Goal: Task Accomplishment & Management: Use online tool/utility

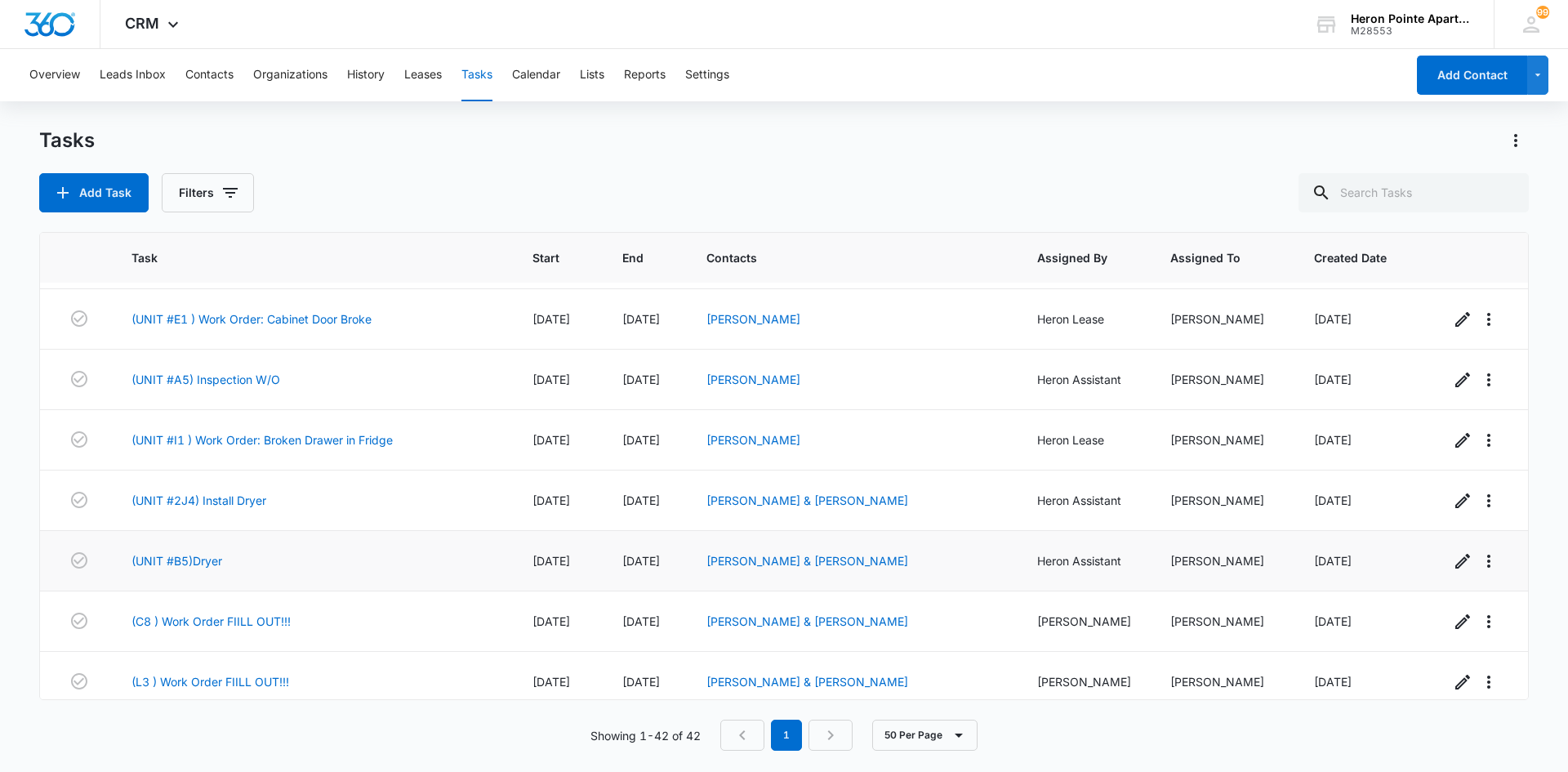
scroll to position [2130, 0]
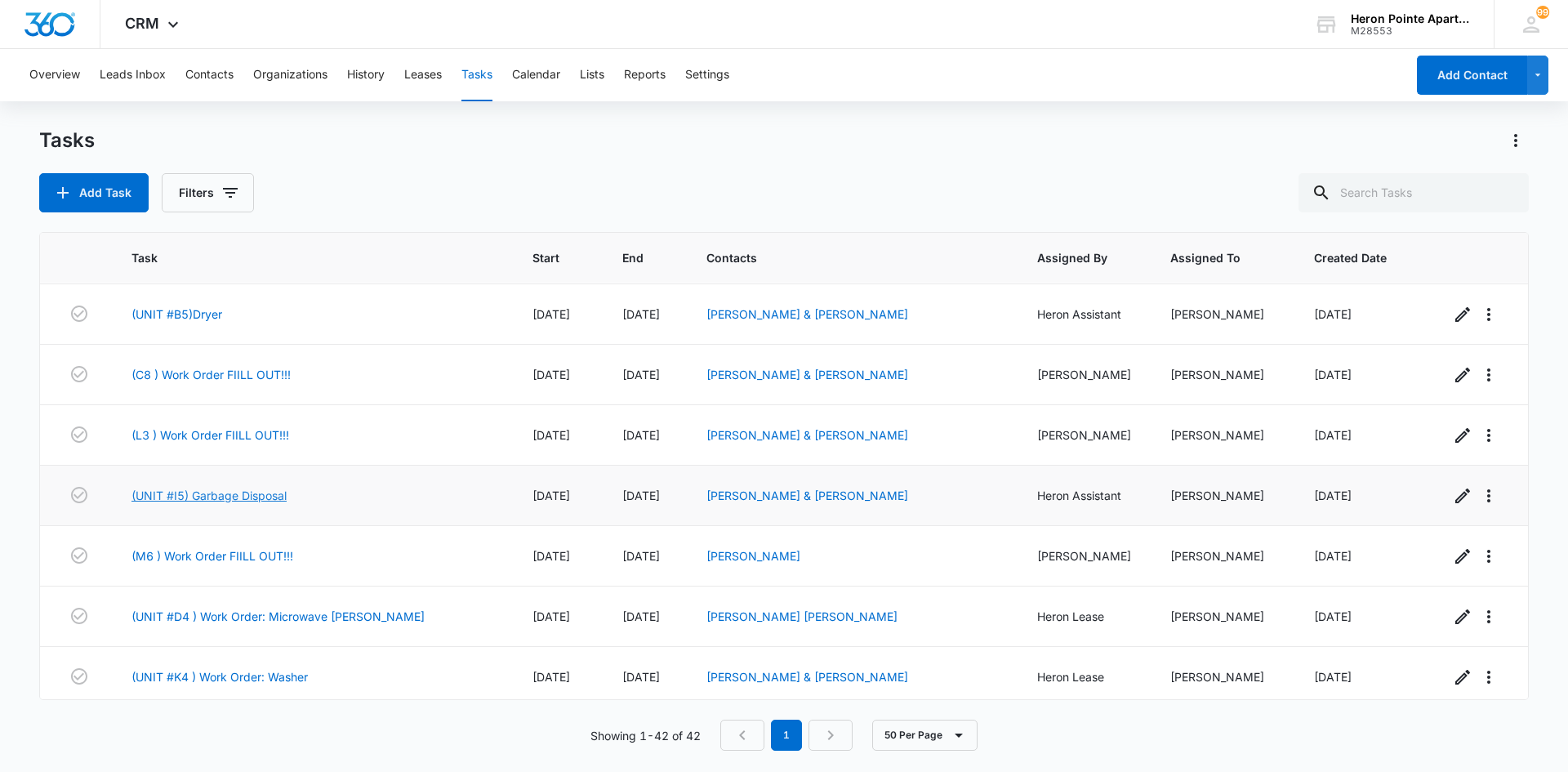
click at [273, 487] on link "(UNIT #I5) Garbage Disposal" at bounding box center [209, 495] width 155 height 17
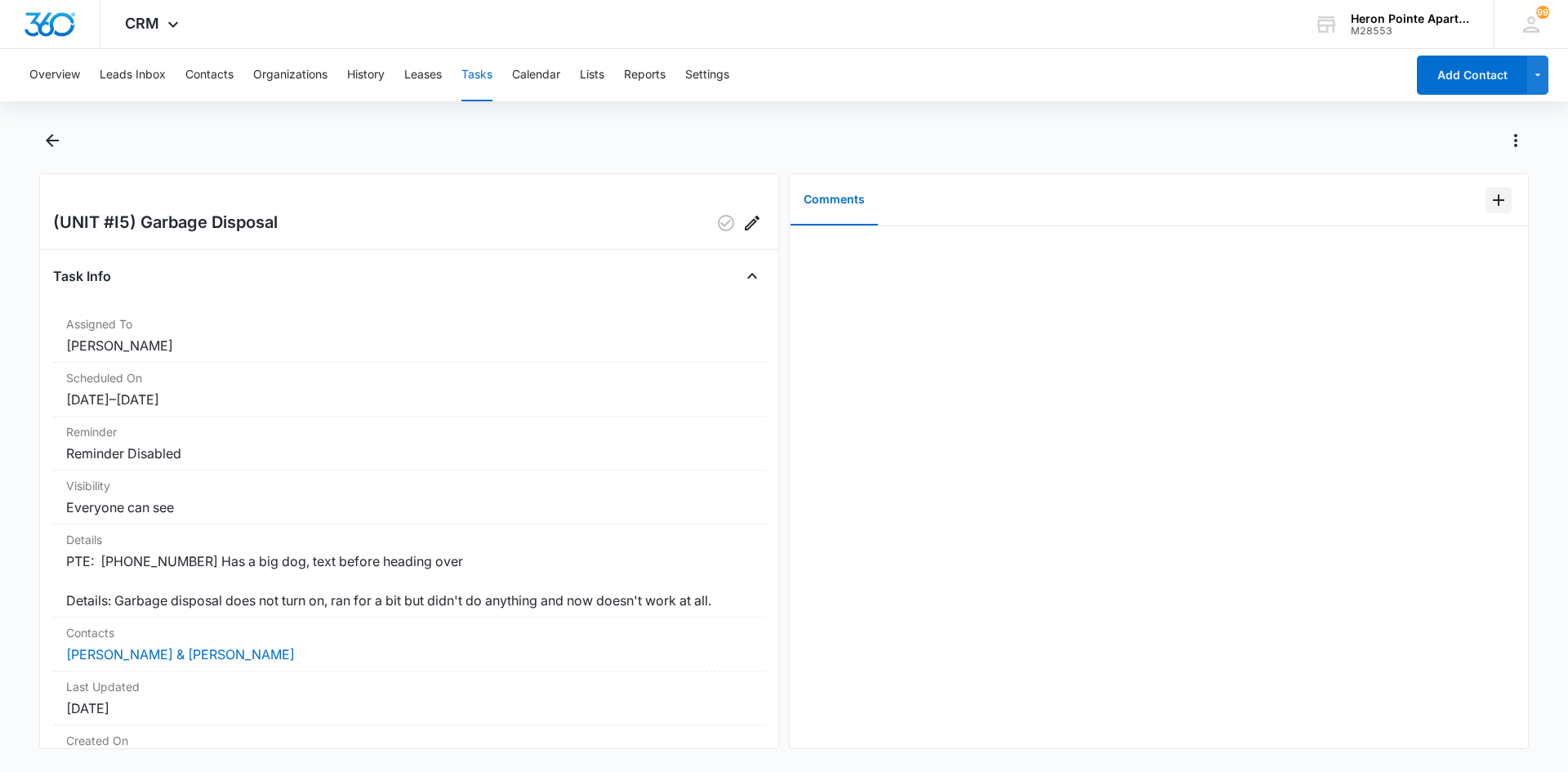
click at [1493, 200] on icon "Add Comment" at bounding box center [1499, 200] width 12 height 12
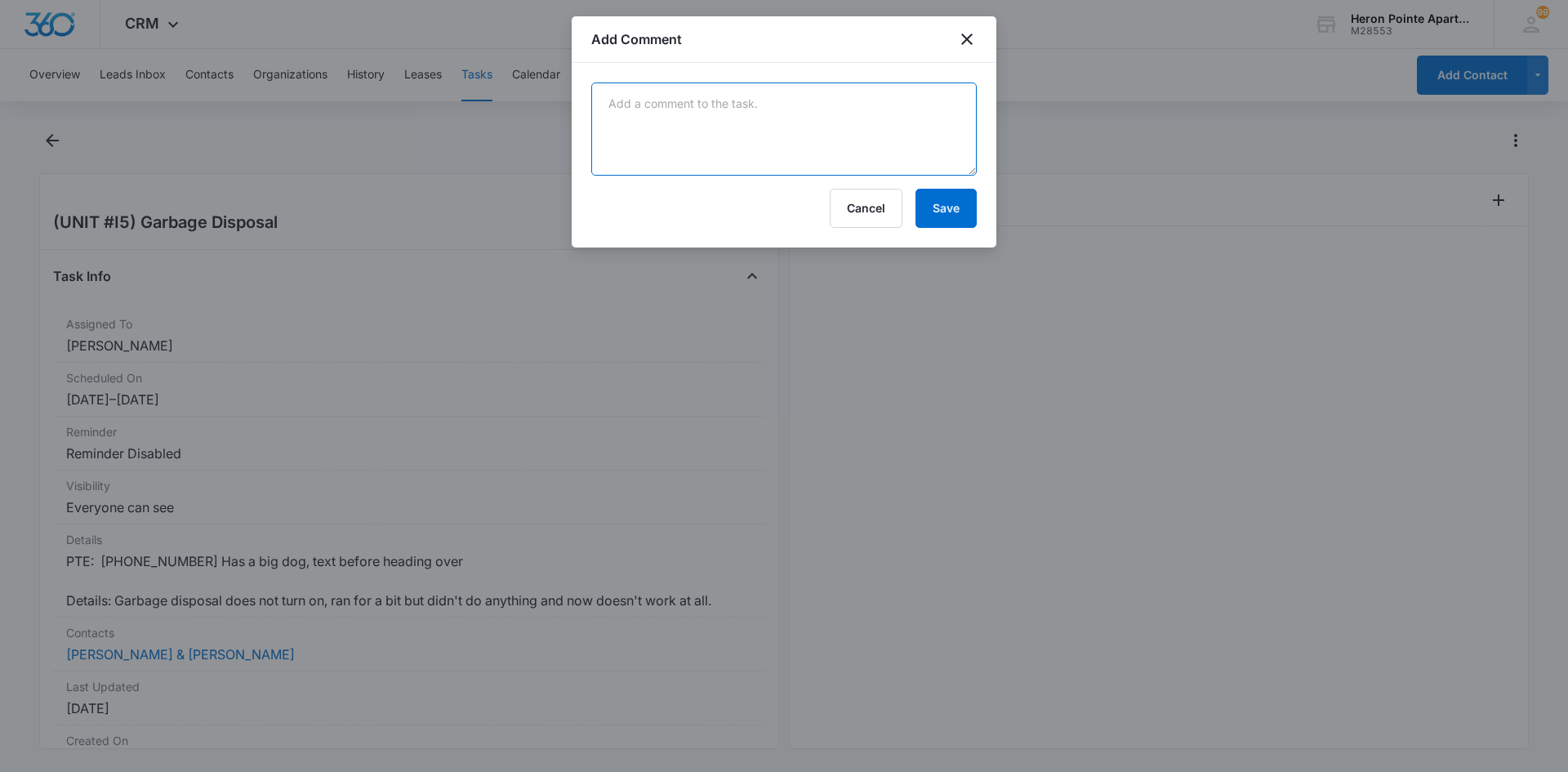
click at [621, 104] on textarea at bounding box center [784, 129] width 385 height 93
type textarea "Unjammed and reset disposal"
click at [952, 212] on button "Save" at bounding box center [947, 209] width 61 height 40
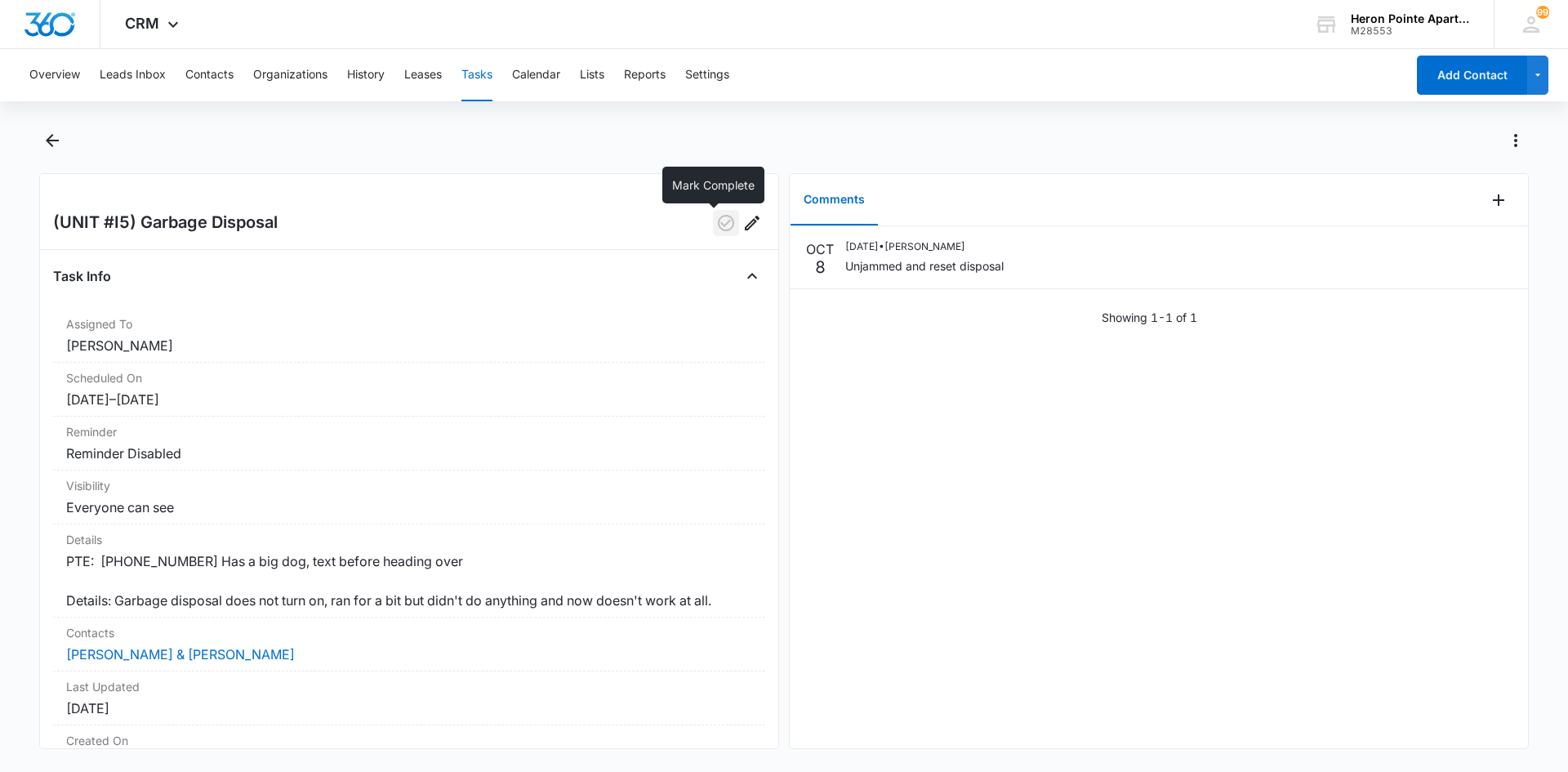
click at [716, 219] on icon "button" at bounding box center [726, 223] width 20 height 20
click at [485, 68] on button "Tasks" at bounding box center [476, 75] width 31 height 52
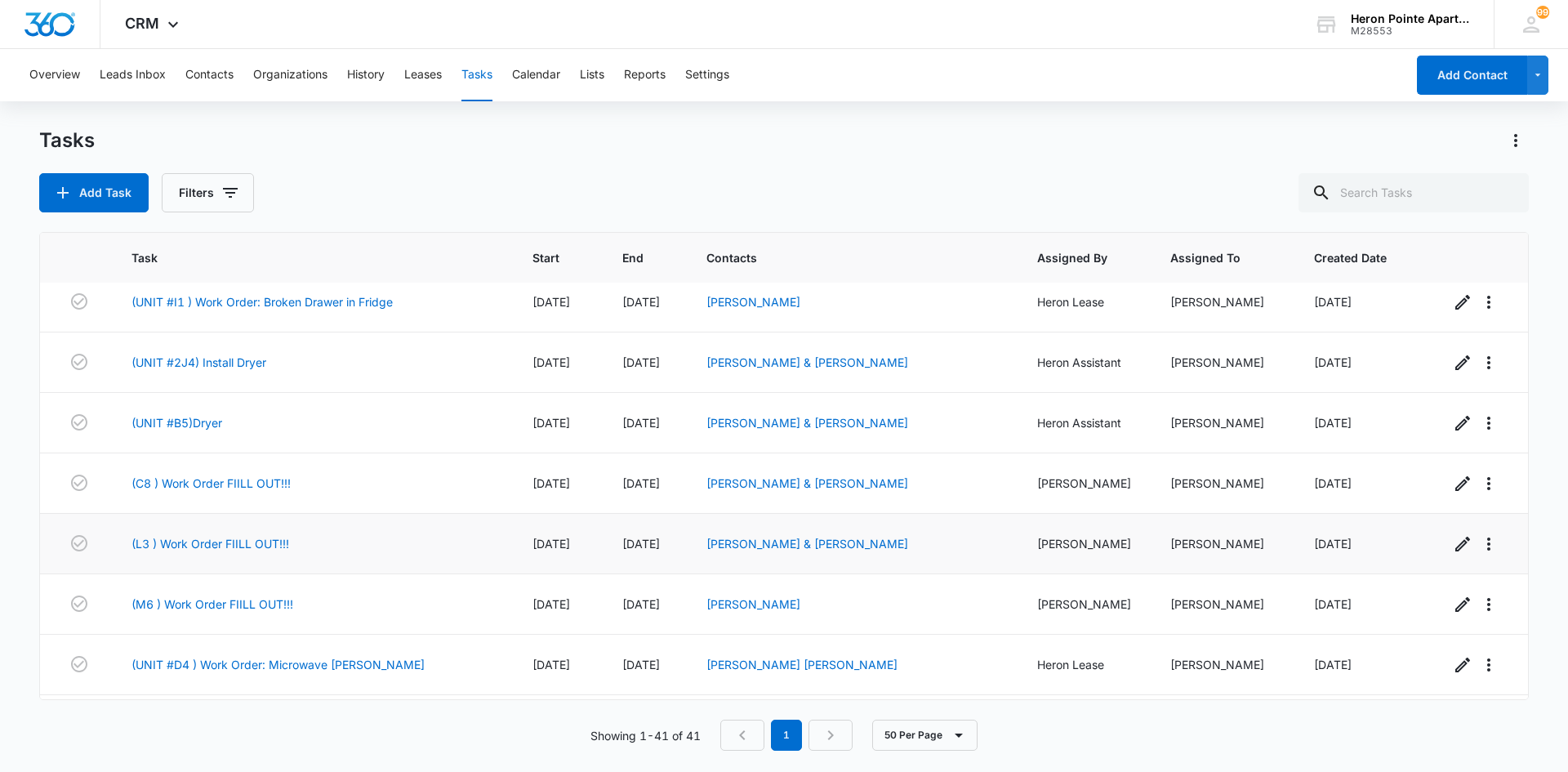
scroll to position [2069, 0]
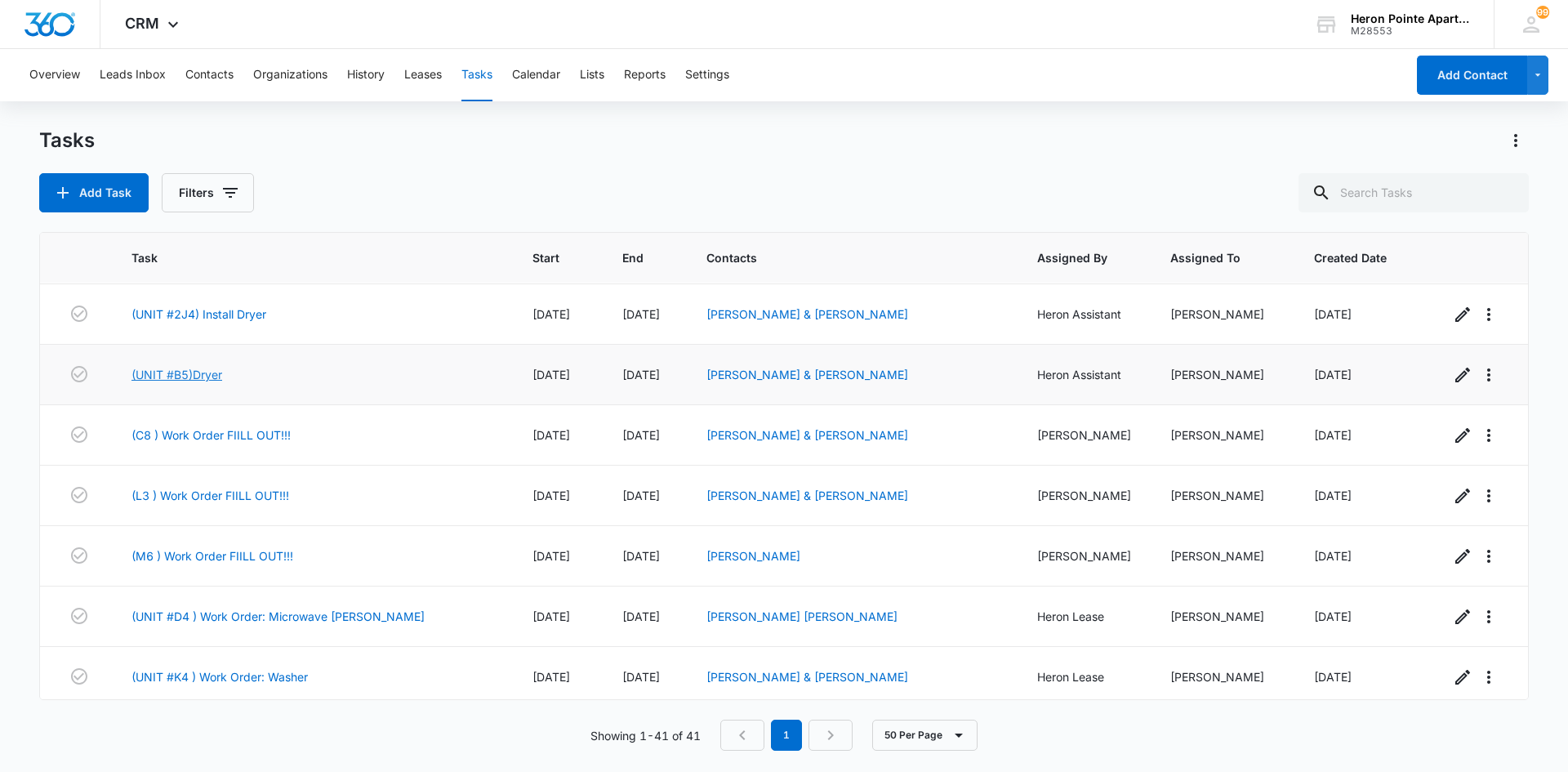
click at [197, 366] on link "(UNIT #B5)Dryer" at bounding box center [177, 374] width 91 height 17
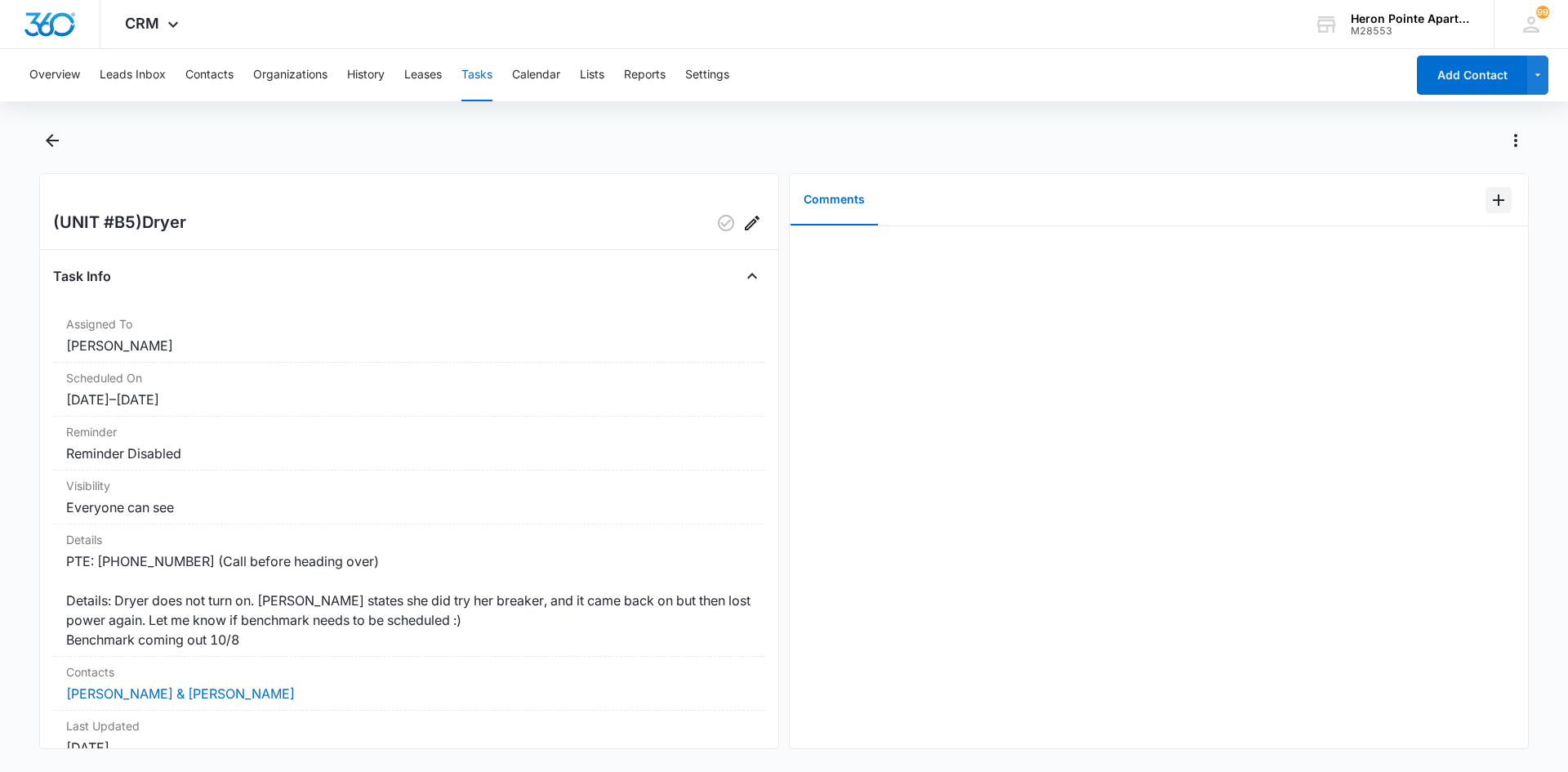
click at [1489, 197] on icon "Add Comment" at bounding box center [1499, 200] width 20 height 20
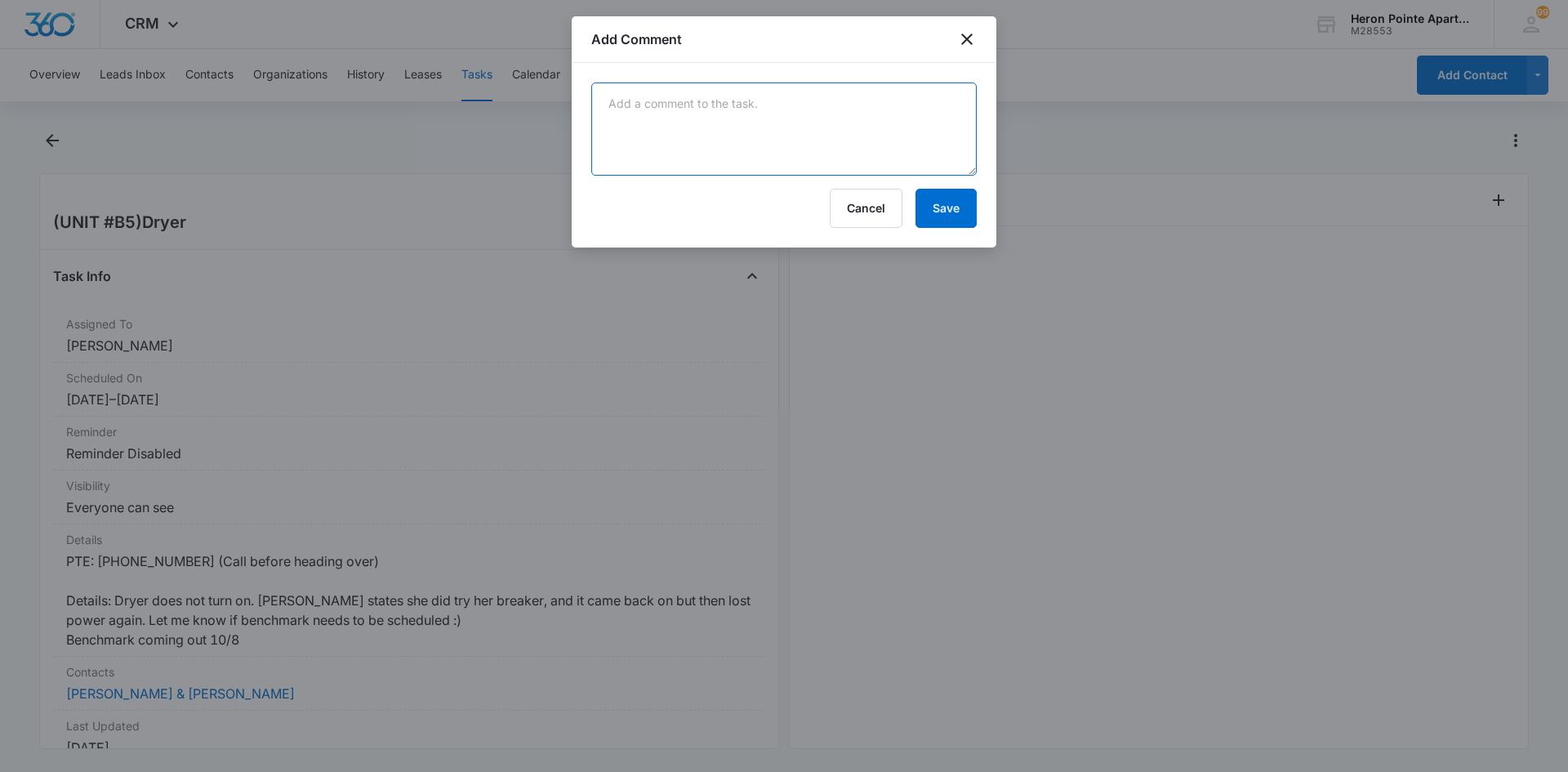
click at [787, 109] on textarea at bounding box center [784, 129] width 385 height 93
click at [876, 198] on button "Cancel" at bounding box center [866, 209] width 73 height 40
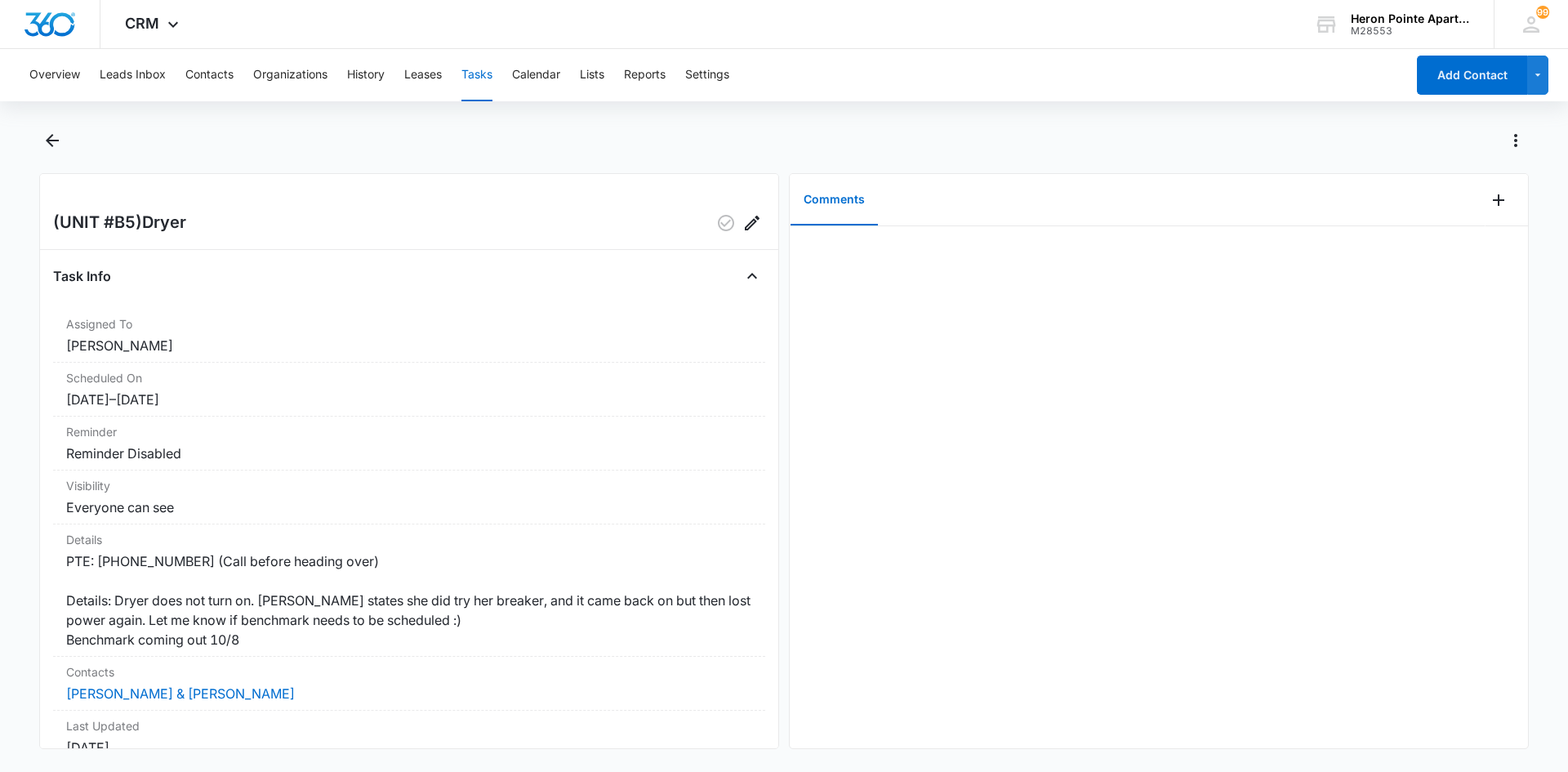
click at [483, 68] on button "Tasks" at bounding box center [476, 75] width 31 height 52
